Goal: Information Seeking & Learning: Learn about a topic

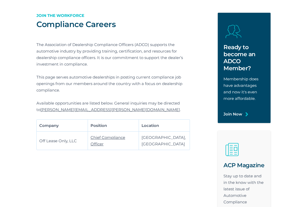
scroll to position [27, 0]
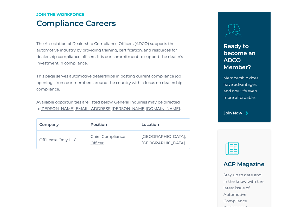
click at [96, 142] on link "Chief Compliance Officer" at bounding box center [107, 139] width 35 height 11
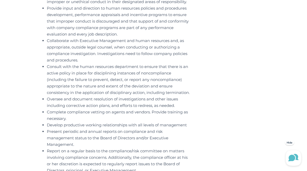
scroll to position [339, 0]
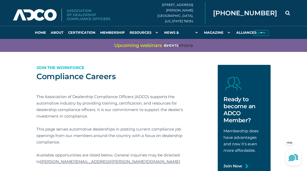
click at [41, 29] on link "Home" at bounding box center [41, 32] width 16 height 13
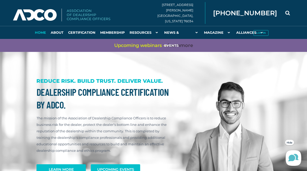
click at [0, 0] on link "Compliance Careers" at bounding box center [0, 0] width 0 height 0
